Goal: Complete application form: Complete application form

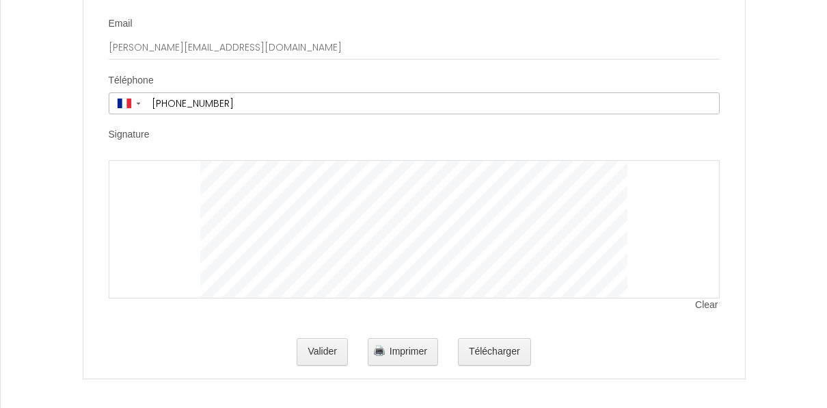
scroll to position [3873, 0]
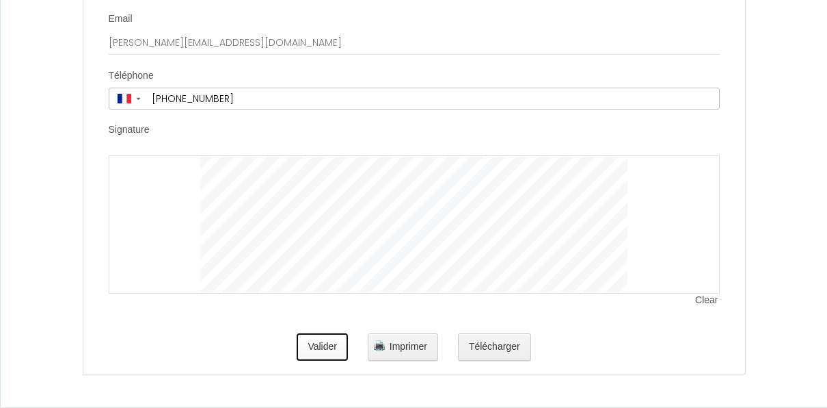
click at [318, 351] on button "Valider" at bounding box center [322, 346] width 51 height 27
click at [700, 307] on span "Clear" at bounding box center [707, 300] width 24 height 14
click at [706, 301] on span "Clear" at bounding box center [707, 300] width 24 height 14
click at [699, 299] on span "Clear" at bounding box center [707, 300] width 24 height 14
click at [709, 304] on span "Clear" at bounding box center [707, 300] width 24 height 14
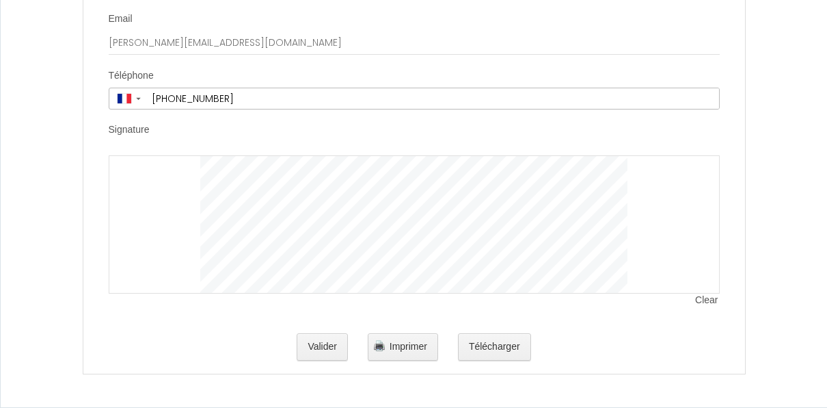
click at [711, 305] on span "Clear" at bounding box center [707, 300] width 24 height 14
click at [710, 306] on span "Clear" at bounding box center [707, 300] width 24 height 14
drag, startPoint x: 694, startPoint y: 164, endPoint x: 172, endPoint y: 182, distance: 522.7
click at [172, 182] on div at bounding box center [414, 224] width 611 height 138
click at [321, 190] on div at bounding box center [414, 224] width 611 height 138
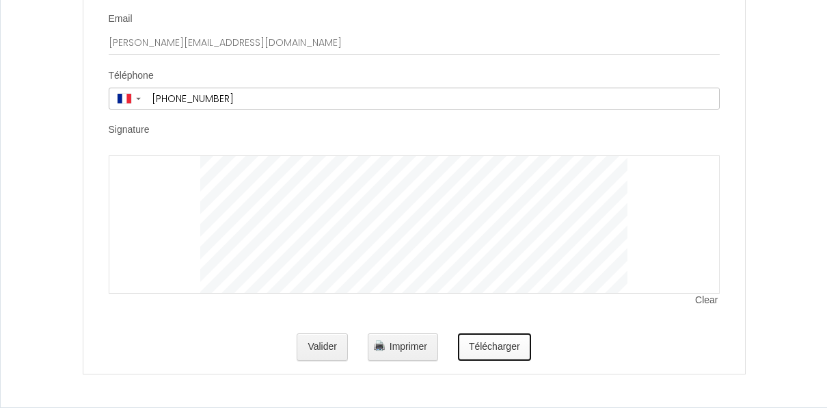
click at [498, 357] on button "Télécharger" at bounding box center [494, 346] width 73 height 27
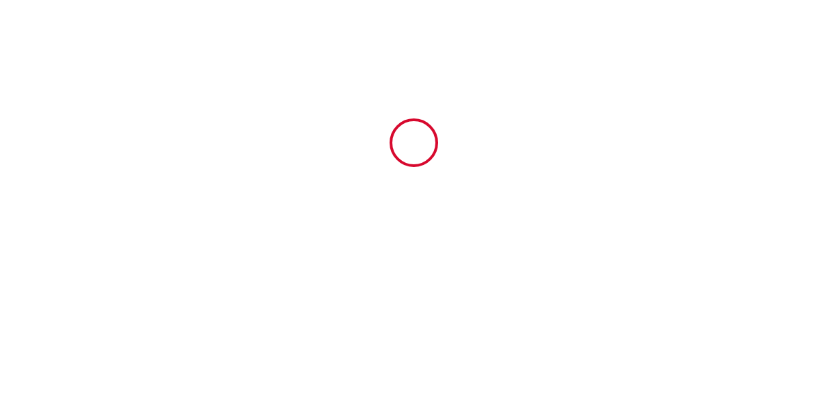
scroll to position [0, 0]
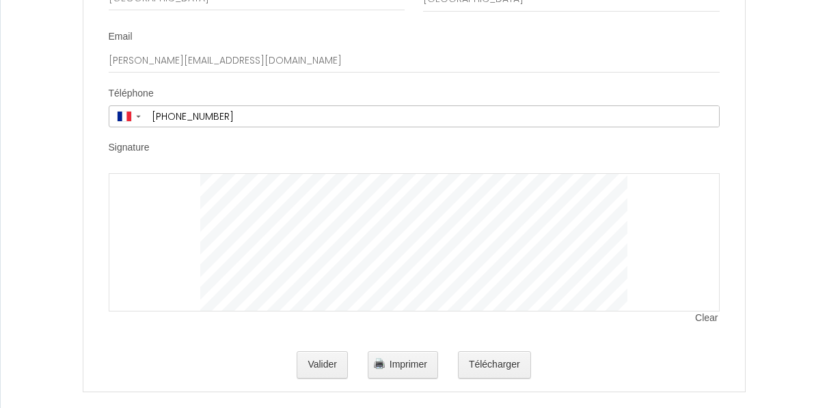
scroll to position [3873, 0]
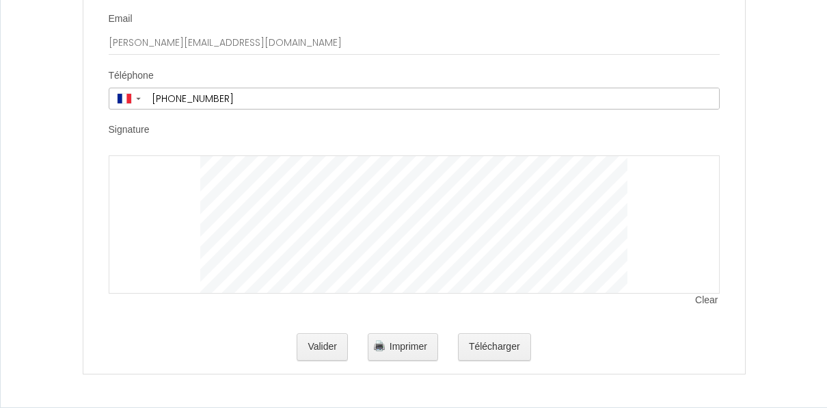
click at [704, 304] on span "Clear" at bounding box center [707, 300] width 24 height 14
click at [706, 304] on span "Clear" at bounding box center [707, 300] width 24 height 14
click at [707, 300] on span "Clear" at bounding box center [707, 300] width 24 height 14
click at [701, 304] on span "Clear" at bounding box center [707, 300] width 24 height 14
click at [715, 304] on span "Clear" at bounding box center [707, 300] width 24 height 14
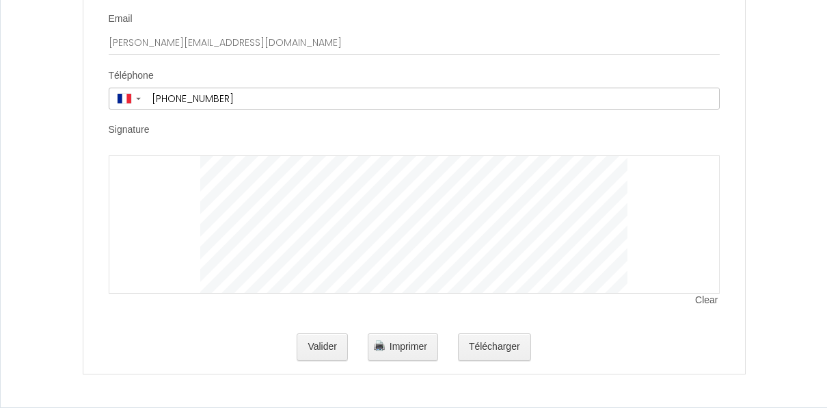
click at [710, 302] on span "Clear" at bounding box center [707, 300] width 24 height 14
click at [704, 302] on span "Clear" at bounding box center [707, 300] width 24 height 14
click at [704, 304] on span "Clear" at bounding box center [707, 300] width 24 height 14
click at [702, 302] on span "Clear" at bounding box center [707, 300] width 24 height 14
click at [713, 304] on span "Clear" at bounding box center [707, 300] width 24 height 14
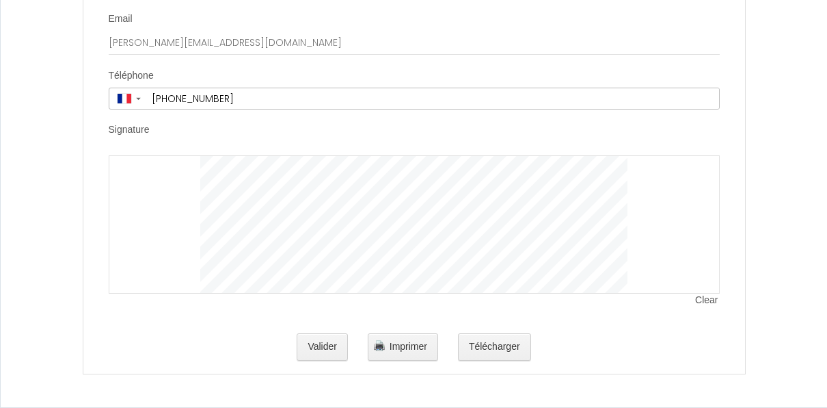
click at [715, 305] on span "Clear" at bounding box center [707, 300] width 24 height 14
click at [708, 300] on span "Clear" at bounding box center [707, 300] width 24 height 14
click at [707, 301] on span "Clear" at bounding box center [707, 300] width 24 height 14
click at [711, 257] on div at bounding box center [414, 224] width 611 height 138
click at [703, 299] on span "Clear" at bounding box center [707, 300] width 24 height 14
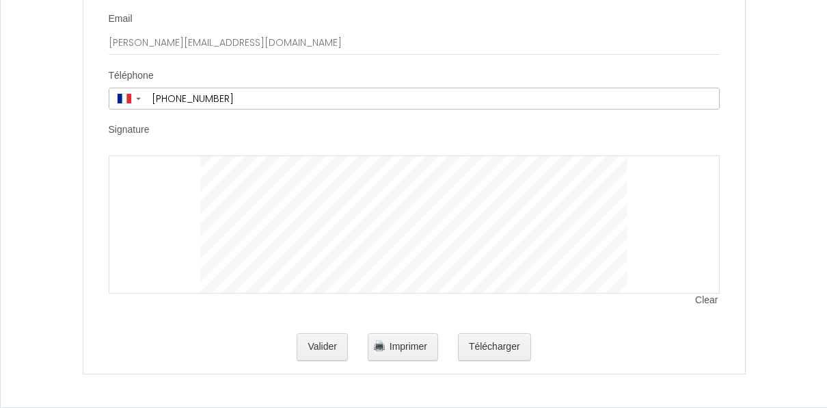
click at [706, 300] on span "Clear" at bounding box center [707, 300] width 24 height 14
click at [704, 300] on span "Clear" at bounding box center [707, 300] width 24 height 14
click at [708, 304] on span "Clear" at bounding box center [707, 300] width 24 height 14
click at [708, 300] on span "Clear" at bounding box center [707, 300] width 24 height 14
click at [702, 293] on div "Clear" at bounding box center [414, 224] width 611 height 138
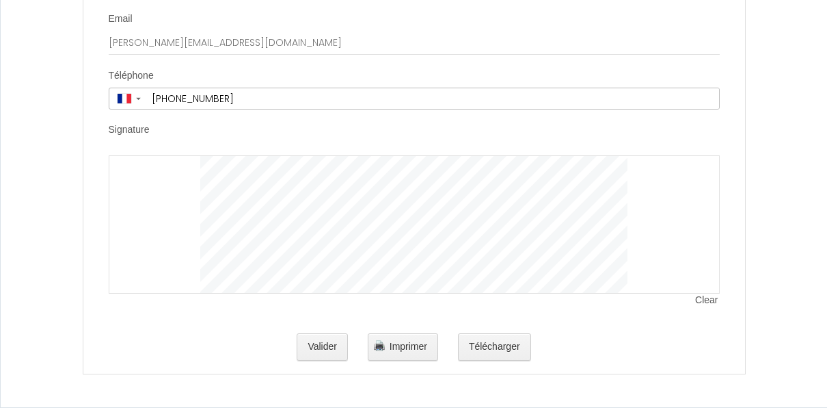
click at [709, 304] on span "Clear" at bounding box center [707, 300] width 24 height 14
click at [319, 348] on button "Valider" at bounding box center [322, 346] width 51 height 27
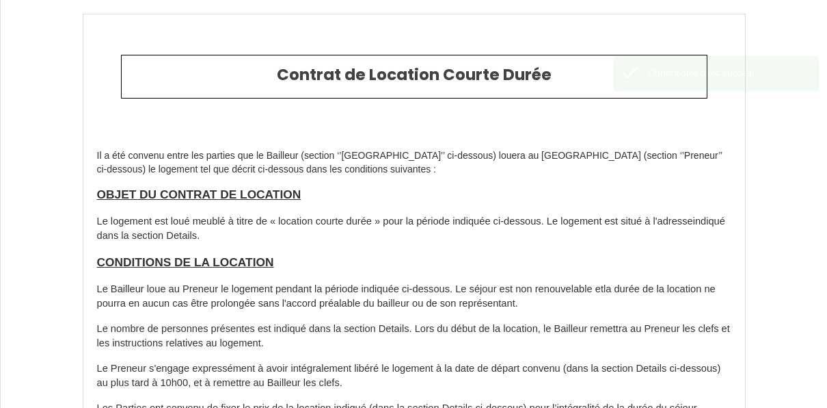
type input "50"
type input "288"
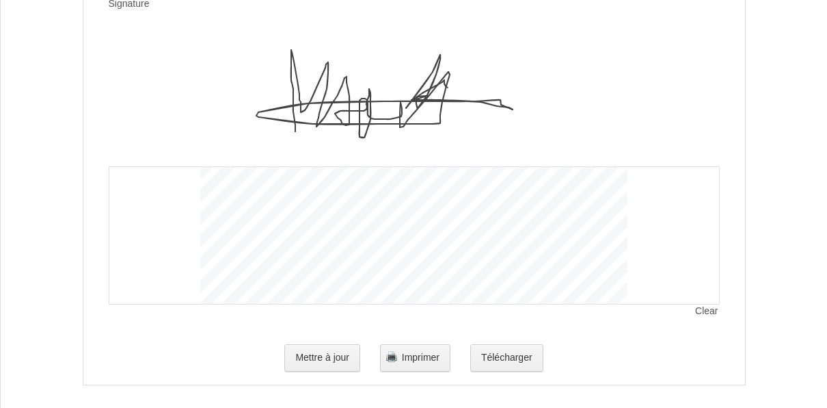
scroll to position [4010, 0]
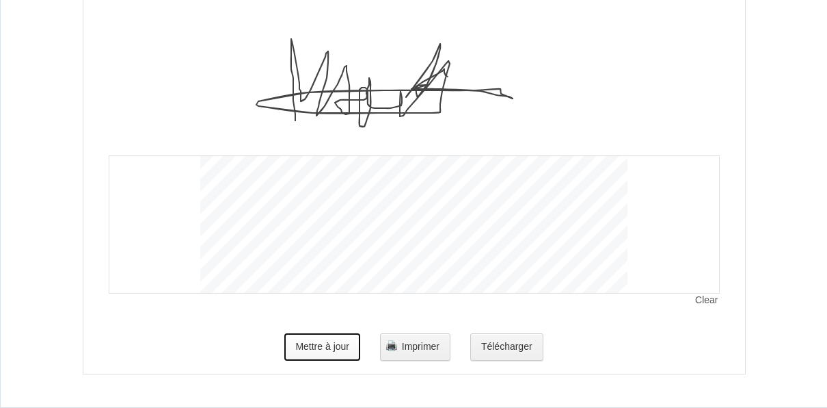
click at [313, 353] on button "Mettre à jour" at bounding box center [322, 346] width 76 height 27
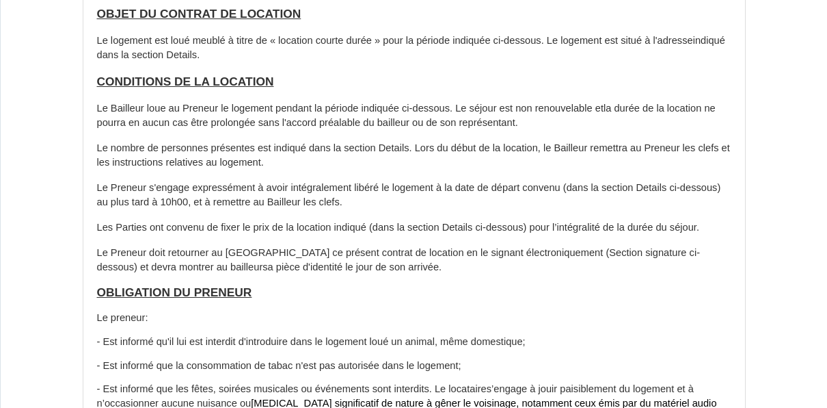
scroll to position [0, 0]
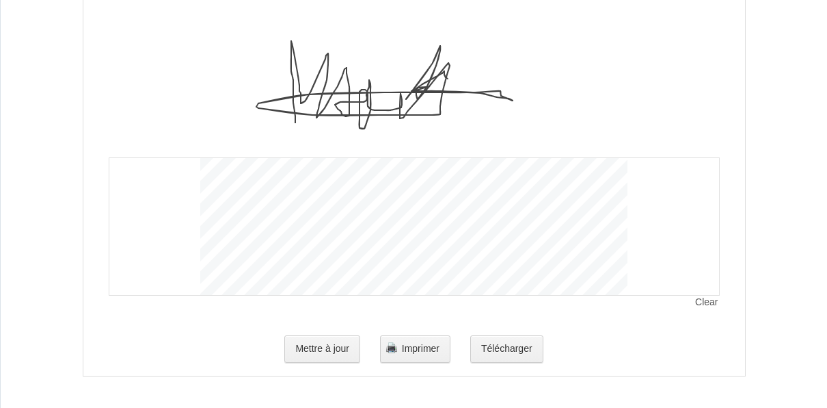
scroll to position [4010, 0]
